Goal: Communication & Community: Connect with others

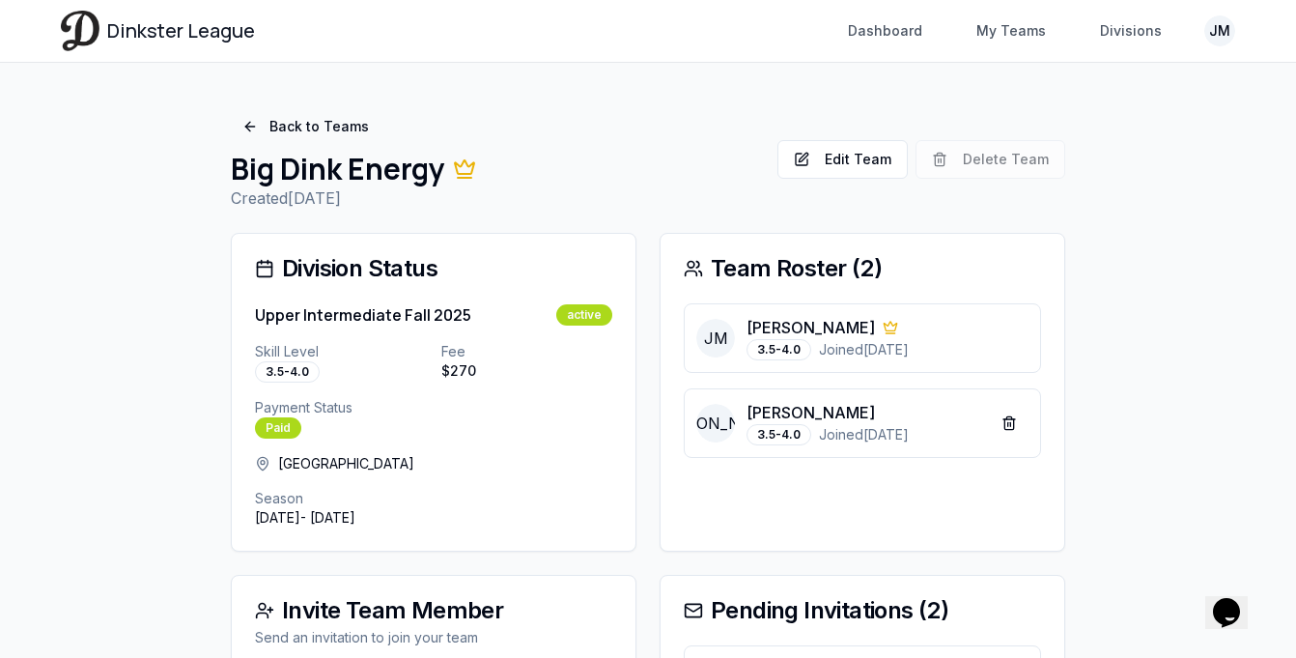
scroll to position [236, 0]
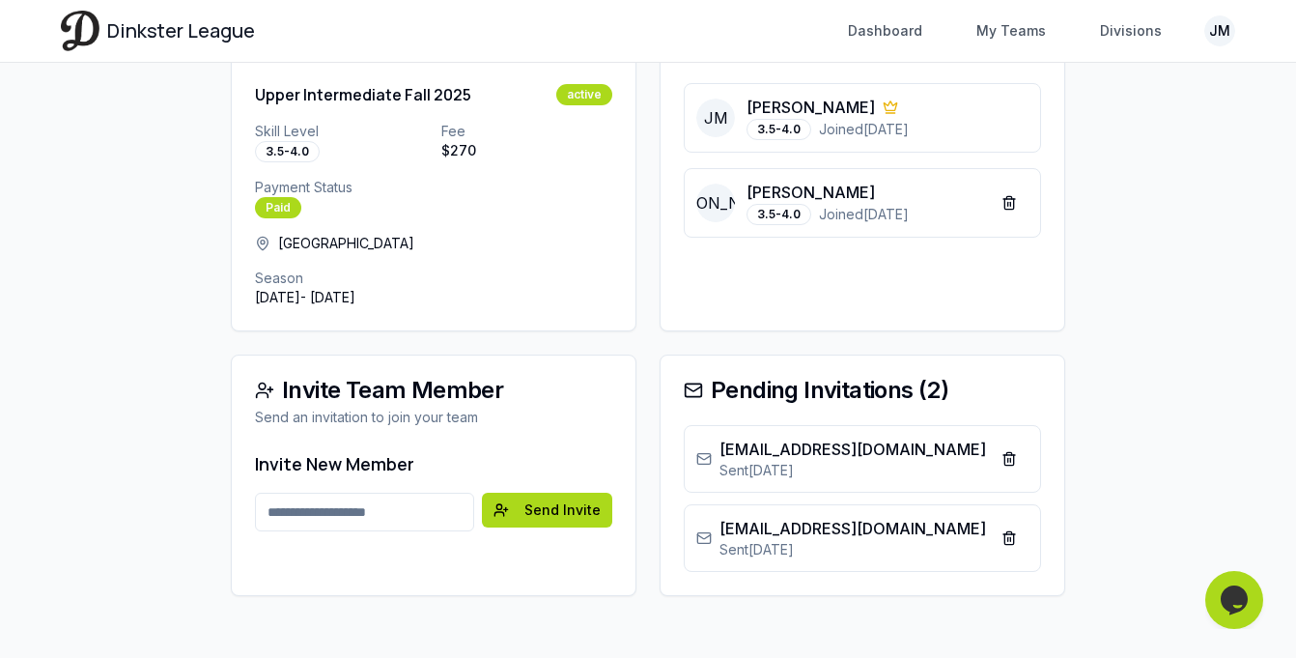
click at [317, 512] on input "Email address" at bounding box center [364, 512] width 219 height 39
type input "**********"
click at [546, 499] on button "Send Invite" at bounding box center [547, 510] width 130 height 35
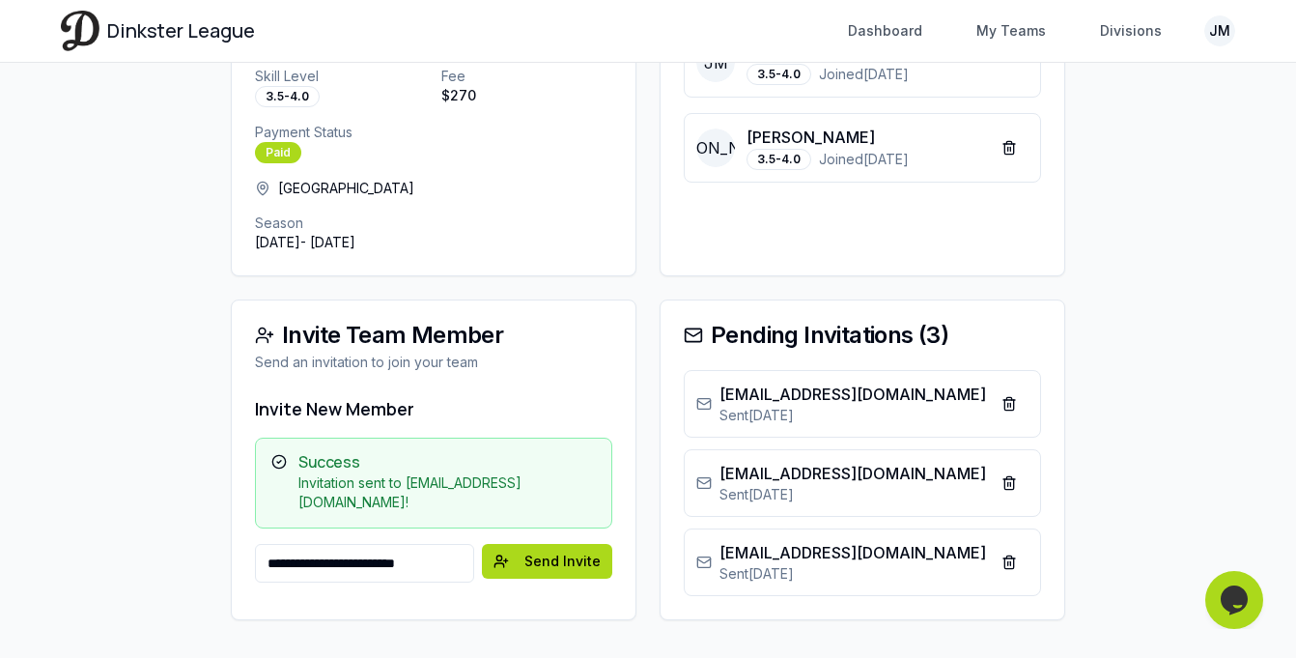
scroll to position [315, 0]
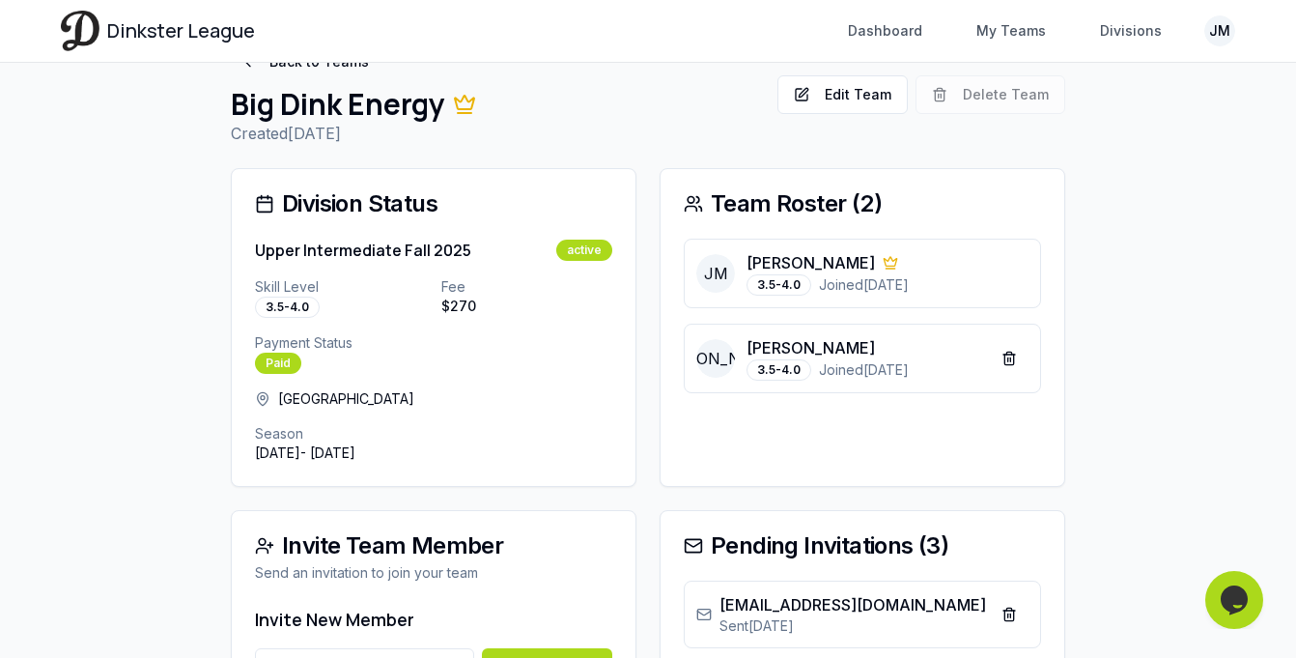
scroll to position [65, 0]
